Goal: Task Accomplishment & Management: Complete application form

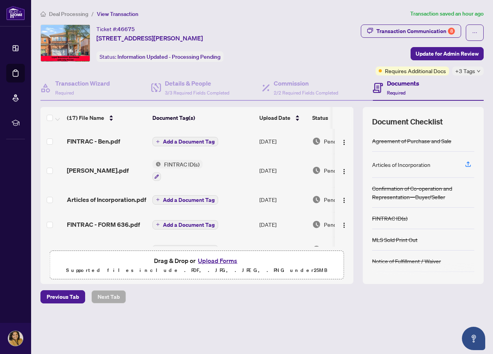
click at [221, 260] on button "Upload Forms" at bounding box center [218, 261] width 44 height 10
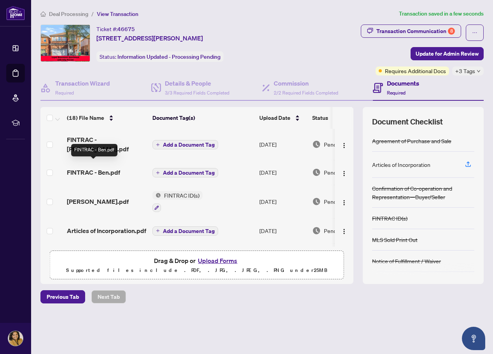
click at [106, 168] on span "FINTRAC - Ben.pdf" at bounding box center [93, 172] width 53 height 9
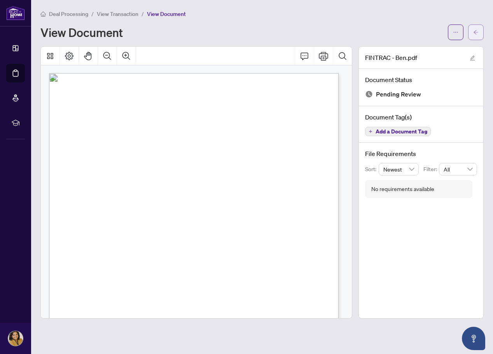
click at [480, 33] on button "button" at bounding box center [477, 33] width 16 height 16
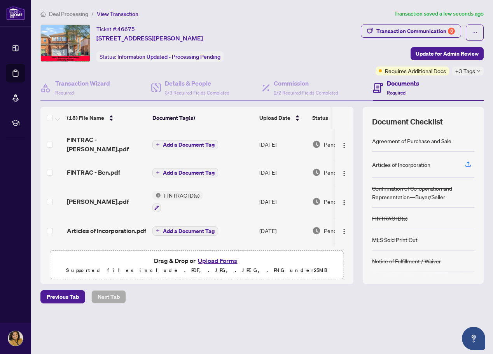
click at [212, 261] on button "Upload Forms" at bounding box center [218, 261] width 44 height 10
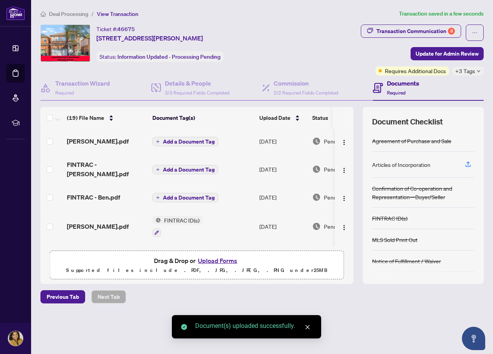
click at [225, 262] on button "Upload Forms" at bounding box center [218, 261] width 44 height 10
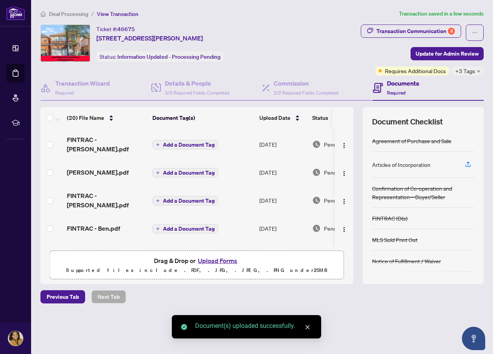
click at [224, 259] on button "Upload Forms" at bounding box center [218, 261] width 44 height 10
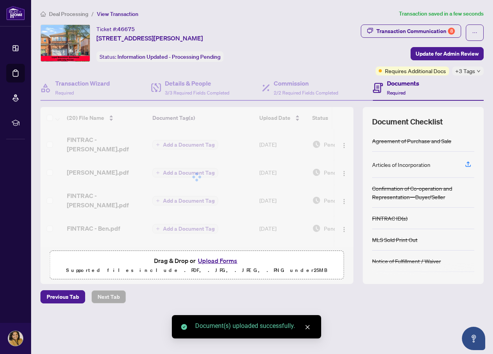
click at [219, 262] on button "Upload Forms" at bounding box center [218, 261] width 44 height 10
click at [225, 261] on button "Upload Forms" at bounding box center [218, 261] width 44 height 10
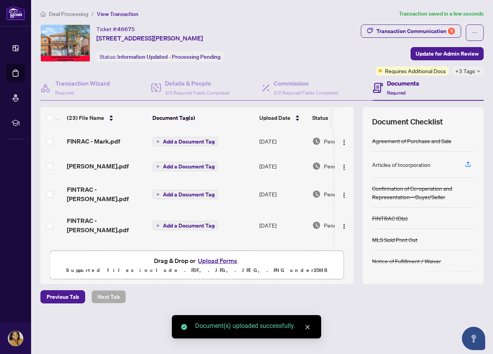
click at [222, 261] on button "Upload Forms" at bounding box center [218, 261] width 44 height 10
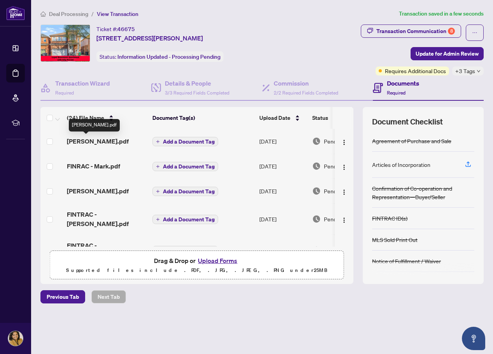
click at [91, 140] on span "[PERSON_NAME].pdf" at bounding box center [98, 141] width 62 height 9
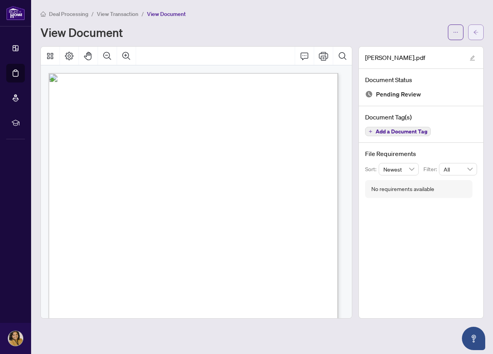
click at [474, 32] on icon "arrow-left" at bounding box center [476, 32] width 5 height 5
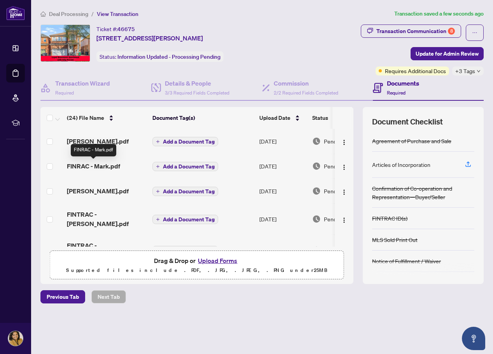
click at [107, 164] on span "FINRAC - Mark.pdf" at bounding box center [93, 166] width 53 height 9
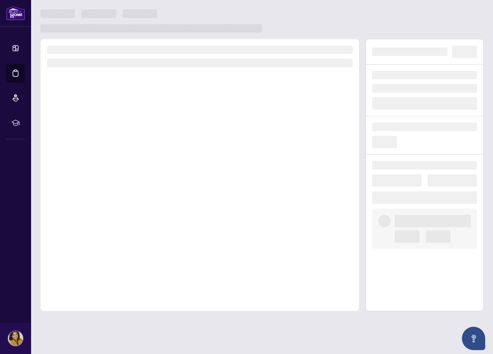
click at [107, 164] on div at bounding box center [199, 175] width 319 height 272
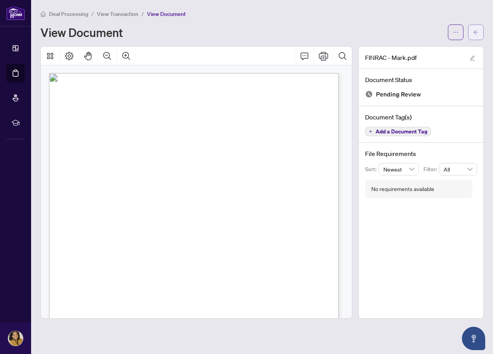
click at [474, 28] on span "button" at bounding box center [476, 32] width 5 height 12
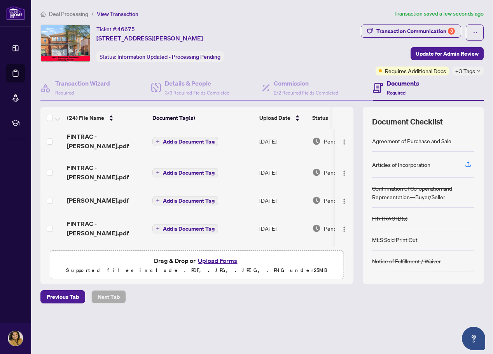
scroll to position [39, 0]
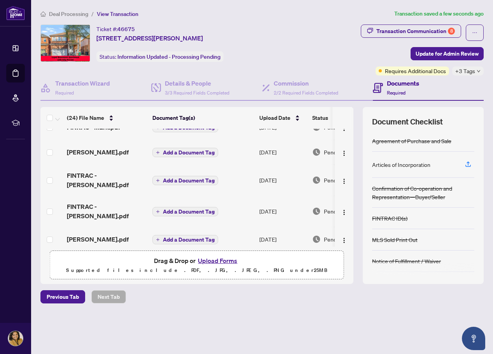
click at [97, 153] on span "[PERSON_NAME].pdf" at bounding box center [98, 151] width 62 height 9
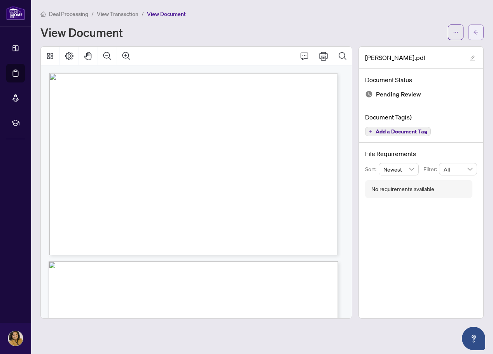
click at [479, 33] on button "button" at bounding box center [477, 33] width 16 height 16
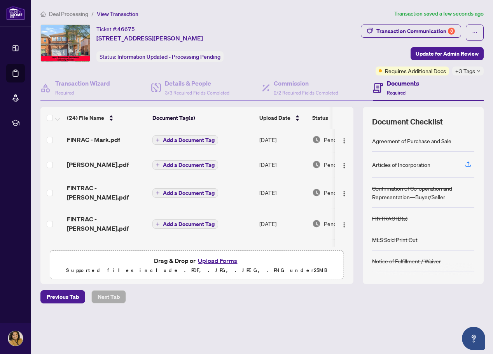
scroll to position [39, 0]
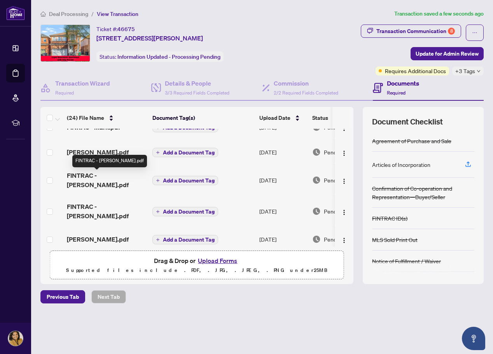
click at [109, 176] on span "FINTRAC - [PERSON_NAME].pdf" at bounding box center [106, 180] width 79 height 19
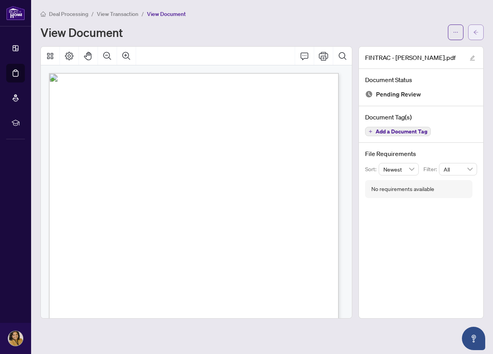
click at [474, 31] on icon "arrow-left" at bounding box center [476, 32] width 5 height 5
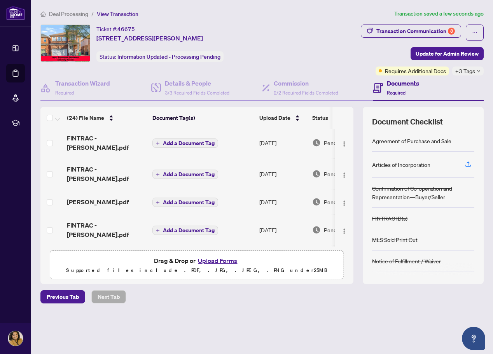
scroll to position [78, 0]
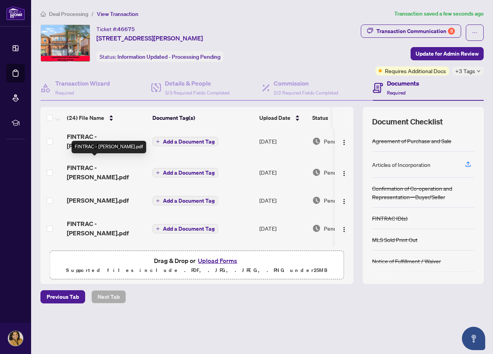
click at [104, 163] on span "FINTRAC - [PERSON_NAME].pdf" at bounding box center [106, 172] width 79 height 19
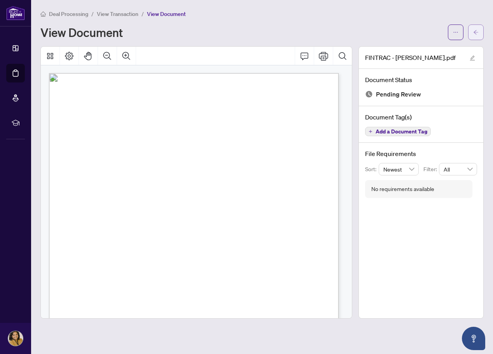
click at [478, 30] on icon "arrow-left" at bounding box center [476, 32] width 5 height 5
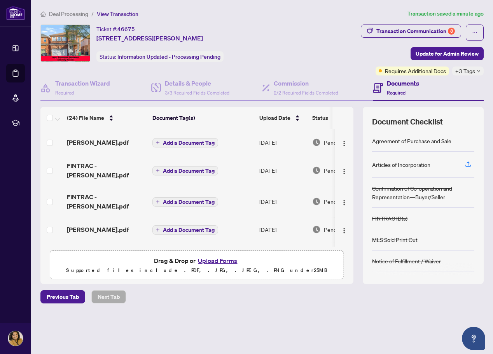
scroll to position [78, 0]
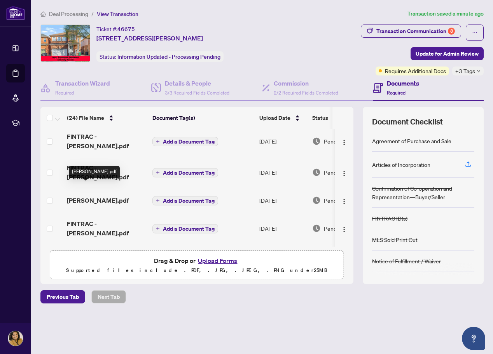
click at [80, 196] on span "[PERSON_NAME].pdf" at bounding box center [98, 200] width 62 height 9
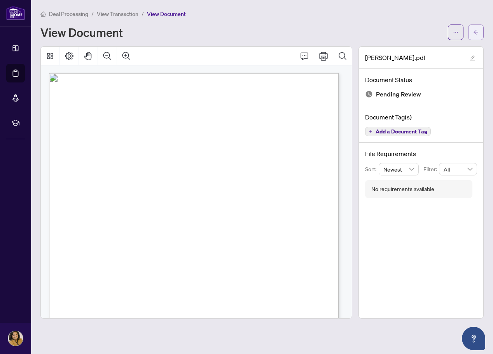
click at [477, 34] on icon "arrow-left" at bounding box center [476, 32] width 5 height 5
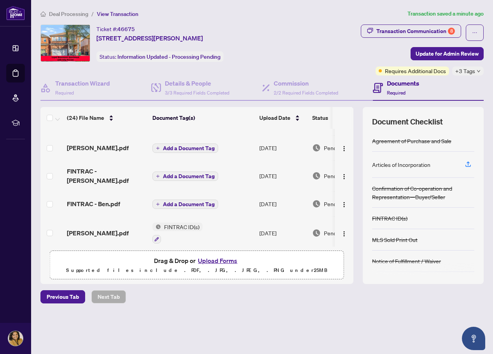
scroll to position [156, 0]
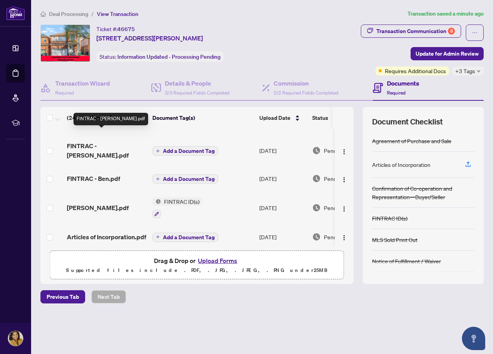
click at [129, 141] on span "FINTRAC - [PERSON_NAME].pdf" at bounding box center [106, 150] width 79 height 19
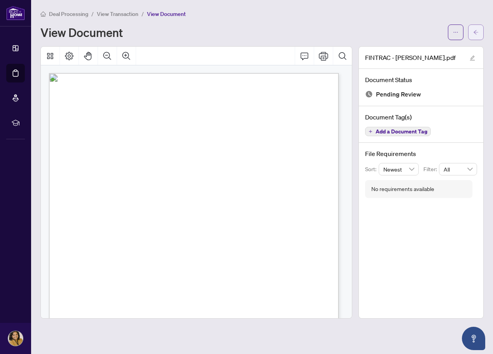
click at [477, 35] on span "button" at bounding box center [476, 32] width 5 height 12
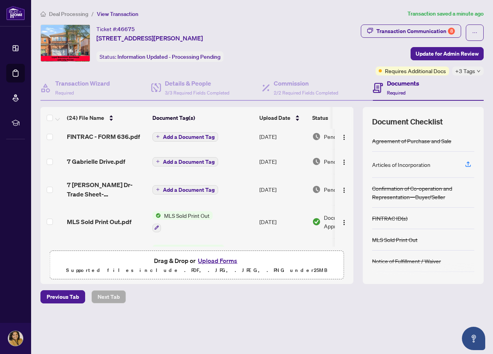
scroll to position [347, 0]
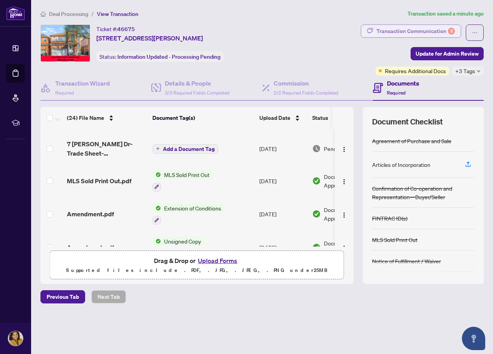
click at [412, 30] on div "Transaction Communication 8" at bounding box center [416, 31] width 79 height 12
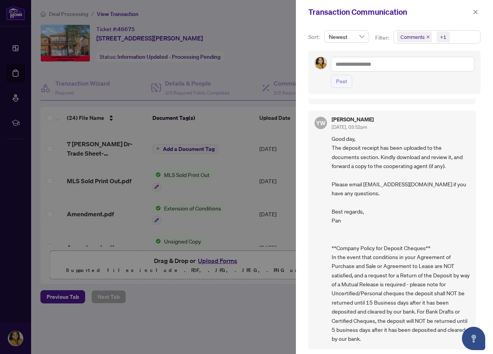
scroll to position [2, 0]
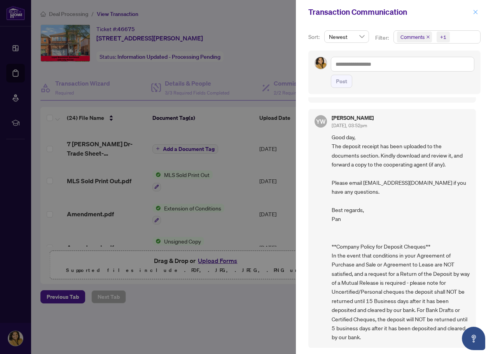
click at [477, 11] on icon "close" at bounding box center [475, 11] width 5 height 5
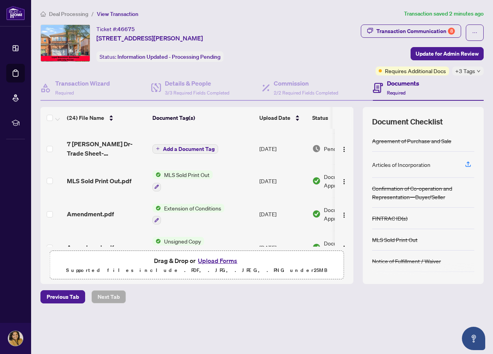
click at [71, 14] on span "Deal Processing" at bounding box center [68, 14] width 39 height 7
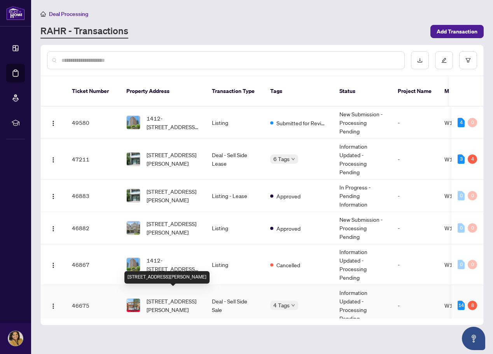
drag, startPoint x: 176, startPoint y: 297, endPoint x: 183, endPoint y: 293, distance: 8.0
click at [179, 298] on span "[STREET_ADDRESS][PERSON_NAME]" at bounding box center [173, 305] width 53 height 17
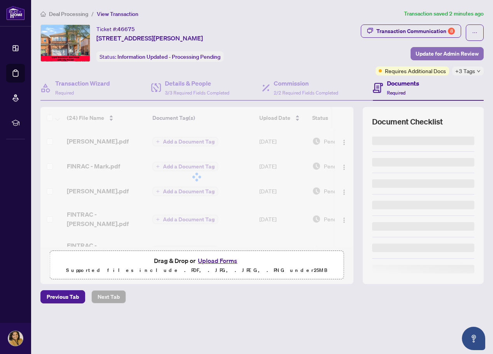
click at [455, 53] on span "Update for Admin Review" at bounding box center [447, 53] width 63 height 12
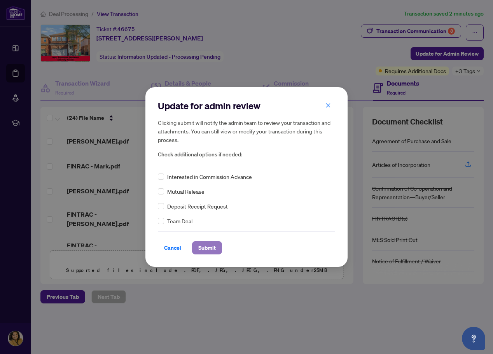
click at [212, 249] on span "Submit" at bounding box center [207, 248] width 18 height 12
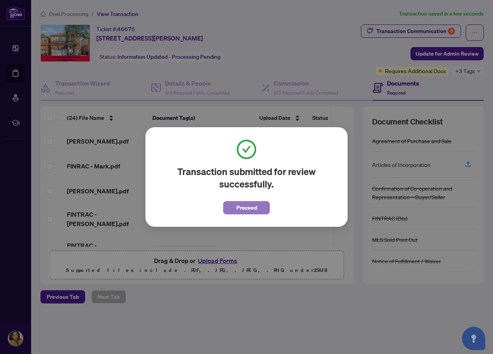
click at [244, 209] on span "Proceed" at bounding box center [247, 208] width 21 height 12
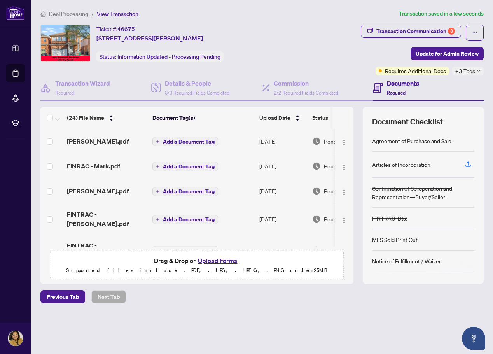
click at [74, 11] on span "Deal Processing" at bounding box center [68, 14] width 39 height 7
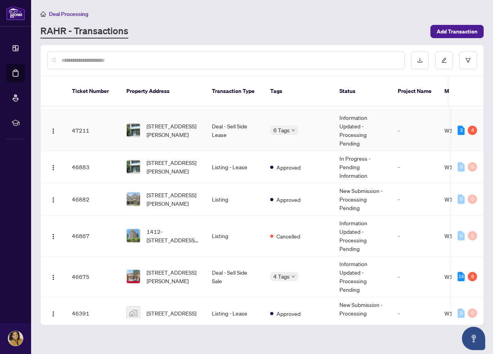
scroll to position [39, 0]
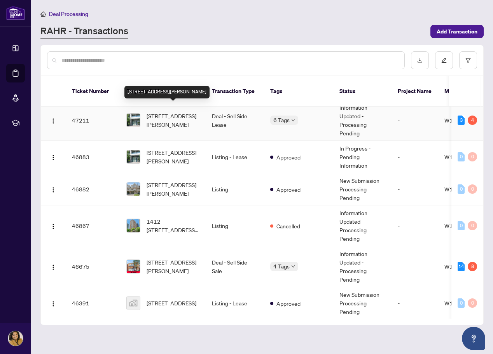
click at [149, 112] on span "[STREET_ADDRESS][PERSON_NAME]" at bounding box center [173, 120] width 53 height 17
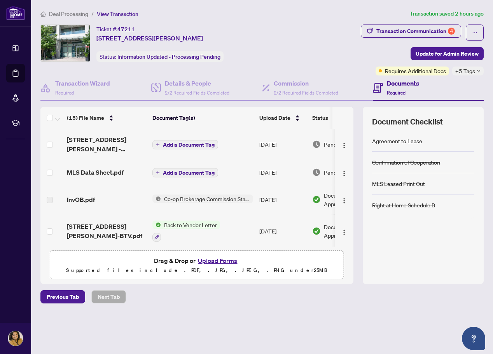
click at [67, 15] on span "Deal Processing" at bounding box center [68, 14] width 39 height 7
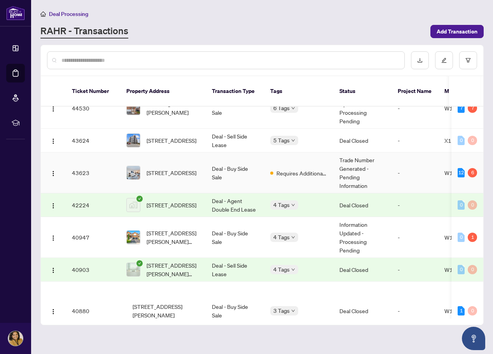
scroll to position [311, 0]
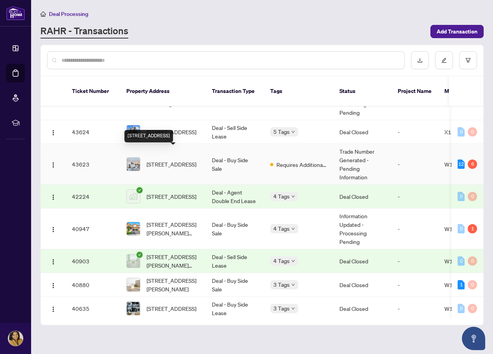
click at [173, 160] on span "[STREET_ADDRESS]" at bounding box center [172, 164] width 50 height 9
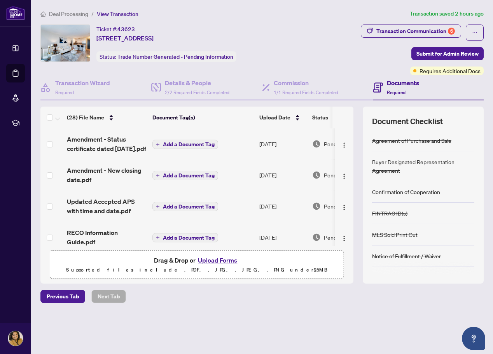
click at [60, 15] on span "Deal Processing" at bounding box center [68, 14] width 39 height 7
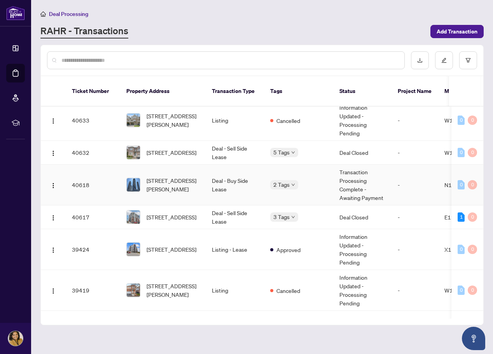
scroll to position [579, 0]
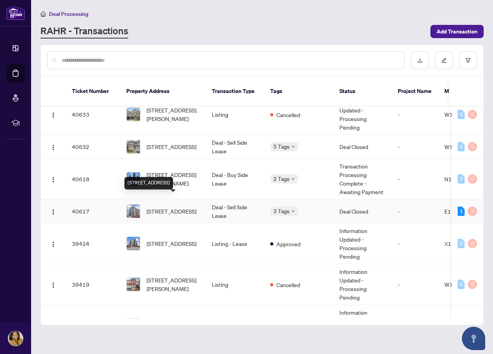
click at [173, 207] on span "[STREET_ADDRESS]" at bounding box center [172, 211] width 50 height 9
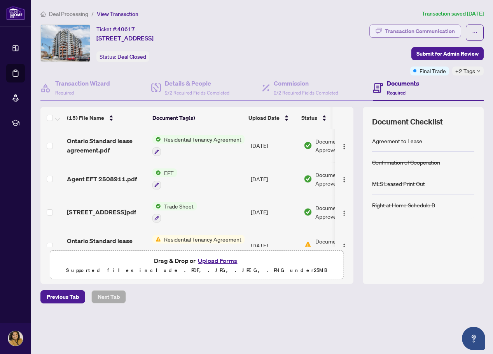
click at [414, 33] on div "Transaction Communication" at bounding box center [420, 31] width 70 height 12
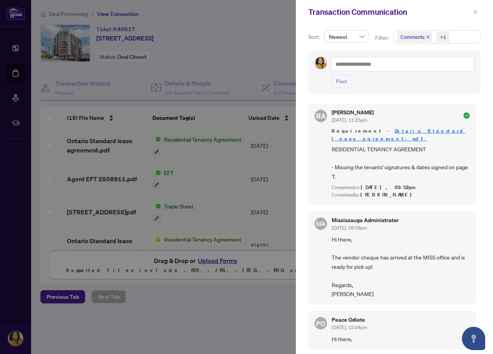
click at [474, 14] on icon "close" at bounding box center [476, 12] width 4 height 4
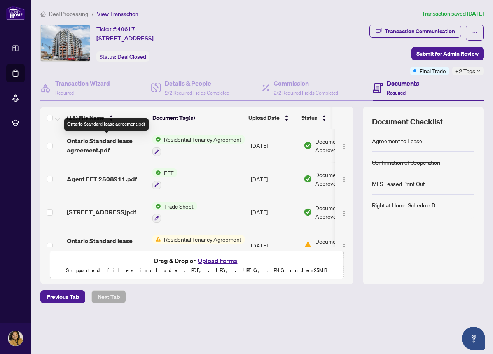
click at [107, 141] on span "Ontario Standard lease agreement.pdf" at bounding box center [106, 145] width 79 height 19
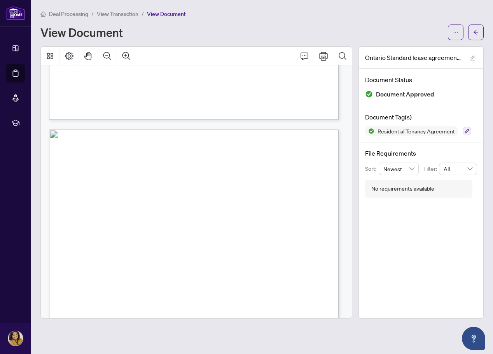
scroll to position [2257, 0]
click at [467, 31] on div at bounding box center [466, 33] width 36 height 16
click at [472, 31] on button "button" at bounding box center [477, 33] width 16 height 16
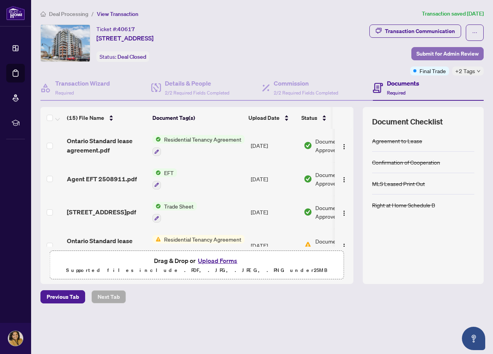
click at [437, 54] on span "Submit for Admin Review" at bounding box center [448, 53] width 62 height 12
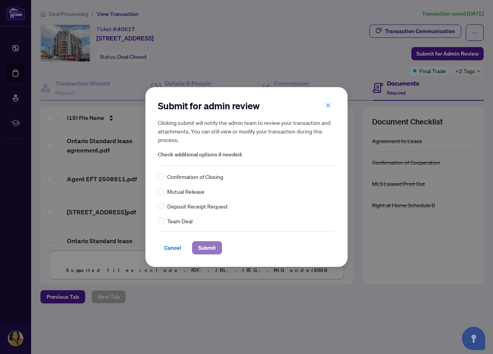
click at [197, 246] on button "Submit" at bounding box center [207, 247] width 30 height 13
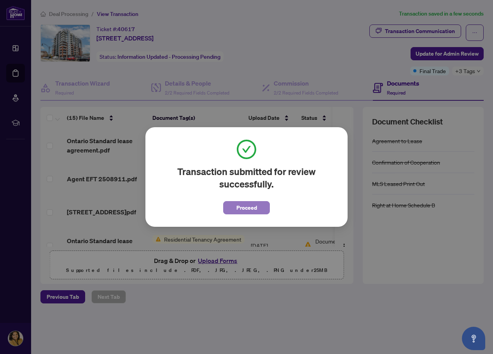
click at [250, 206] on span "Proceed" at bounding box center [247, 208] width 21 height 12
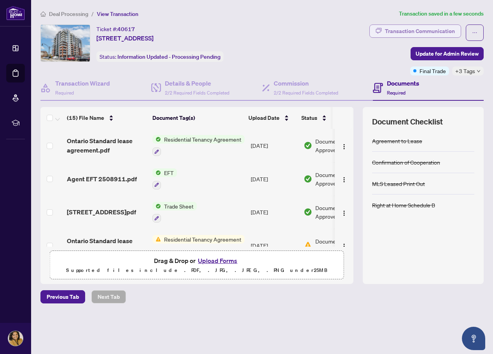
click at [421, 31] on div "Transaction Communication" at bounding box center [420, 31] width 70 height 12
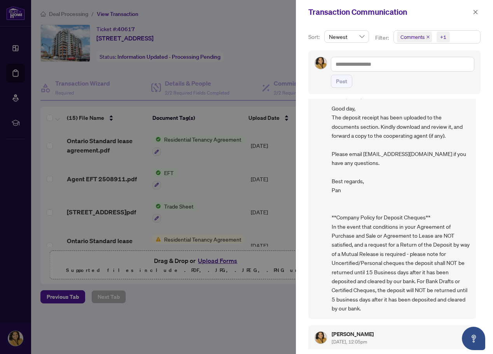
scroll to position [745, 0]
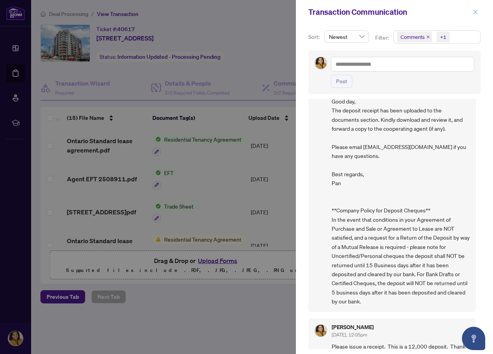
click at [476, 12] on icon "close" at bounding box center [476, 12] width 4 height 4
